Goal: Task Accomplishment & Management: Complete application form

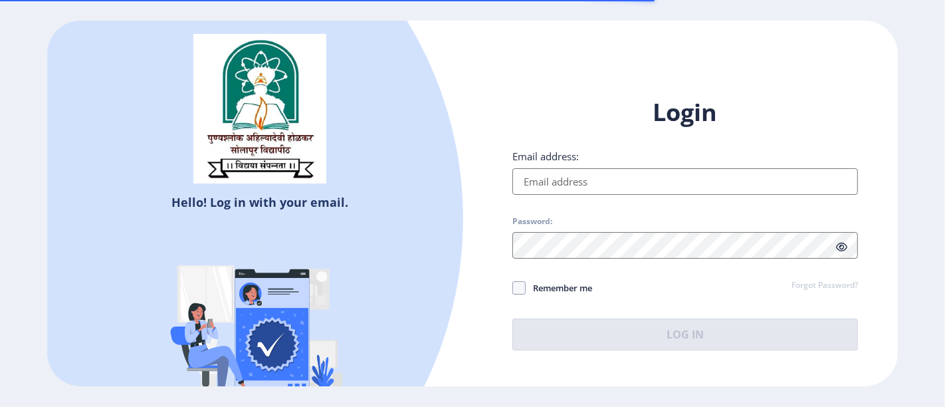
click at [701, 187] on input "Email address:" at bounding box center [686, 181] width 346 height 27
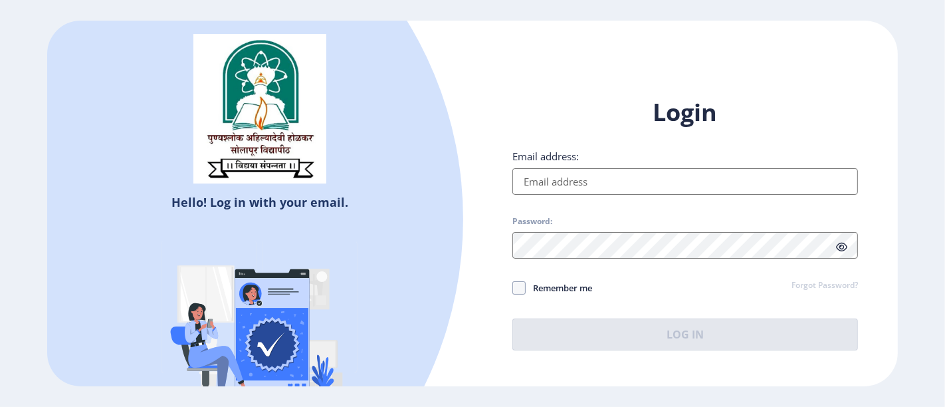
type input "[EMAIL_ADDRESS][DOMAIN_NAME]"
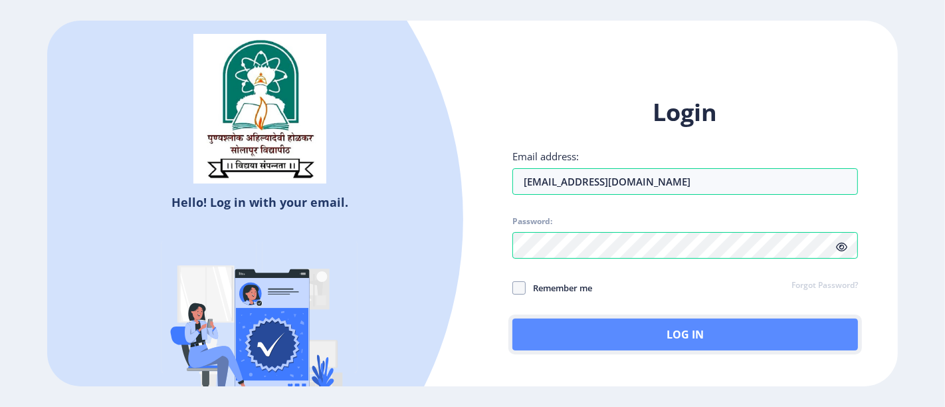
click at [665, 346] on button "Log In" at bounding box center [686, 334] width 346 height 32
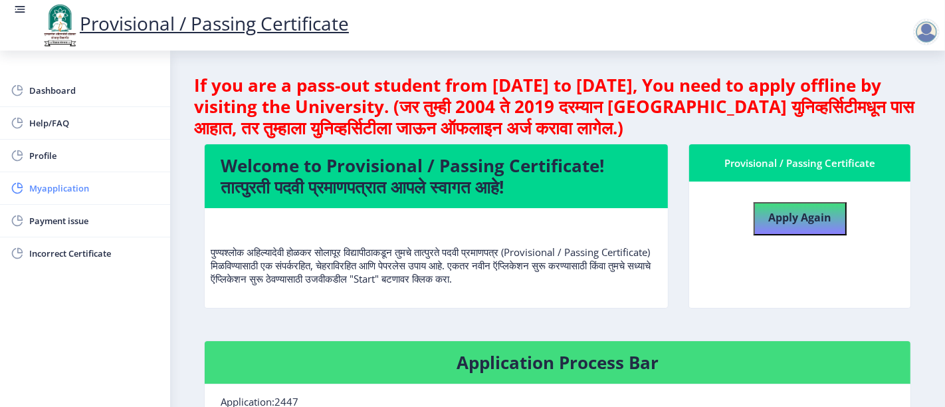
click at [40, 180] on span "Myapplication" at bounding box center [94, 188] width 130 height 16
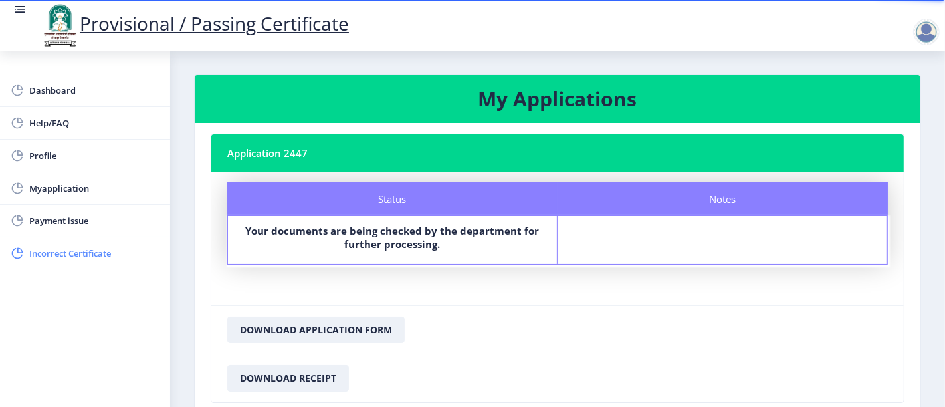
click at [60, 245] on span "Incorrect Certificate" at bounding box center [94, 253] width 130 height 16
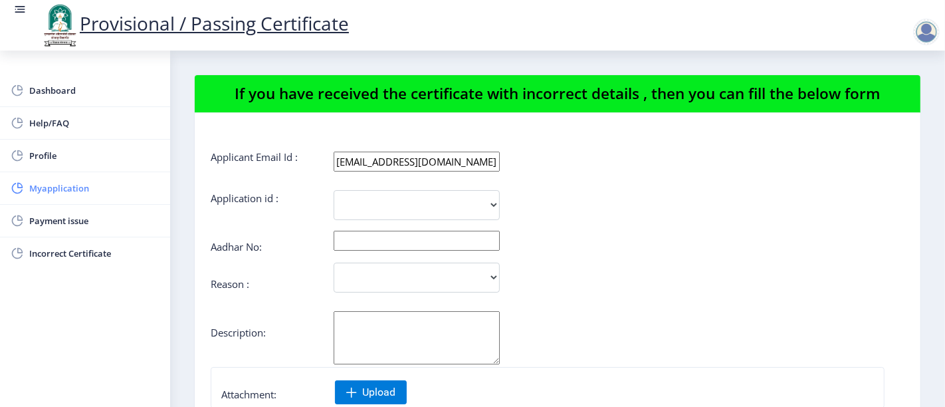
click at [55, 183] on span "Myapplication" at bounding box center [94, 188] width 130 height 16
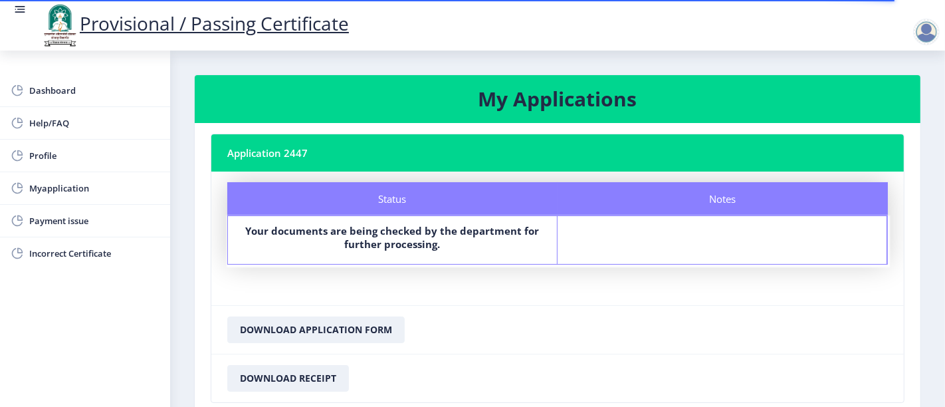
click at [927, 33] on div at bounding box center [926, 32] width 27 height 27
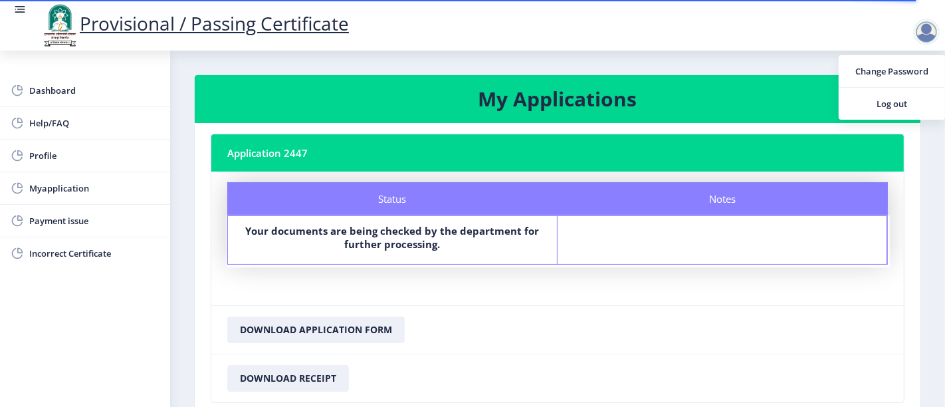
click at [747, 342] on nb-card-footer "Download Application Form" at bounding box center [557, 329] width 693 height 49
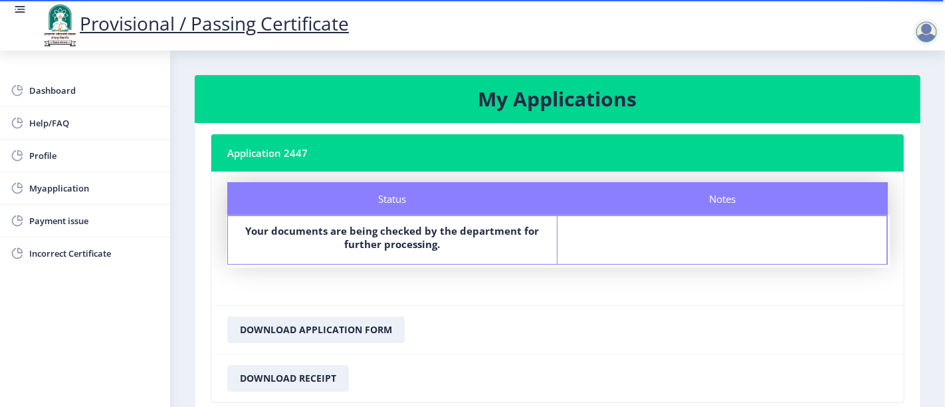
click at [19, 5] on rect at bounding box center [19, 9] width 13 height 13
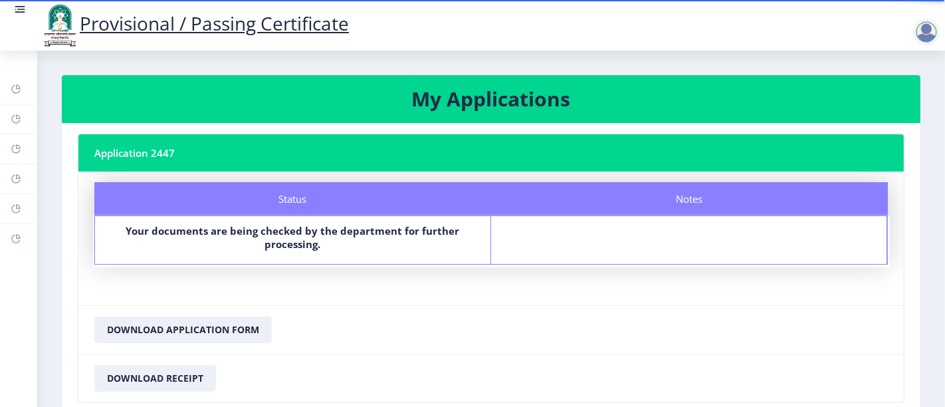
click at [15, 11] on rect at bounding box center [19, 9] width 13 height 13
